Goal: Information Seeking & Learning: Learn about a topic

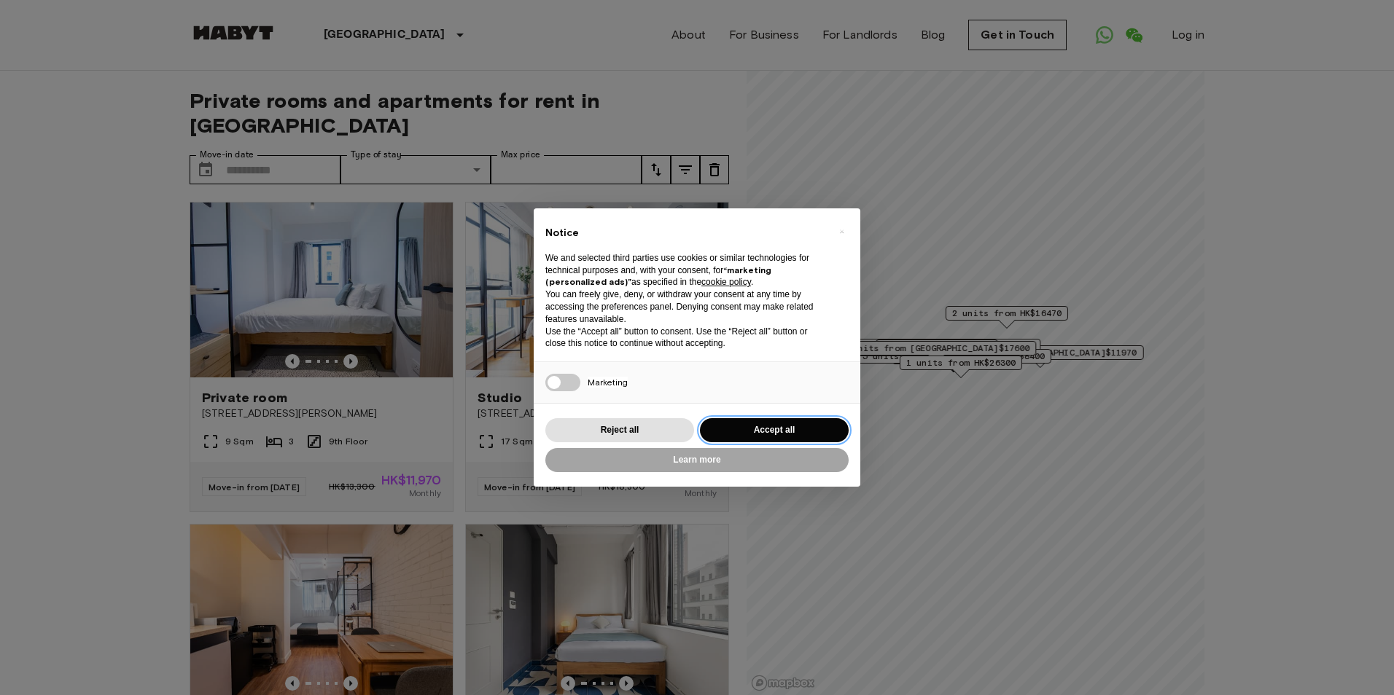
click at [800, 429] on button "Accept all" at bounding box center [774, 430] width 149 height 24
